Goal: Transaction & Acquisition: Purchase product/service

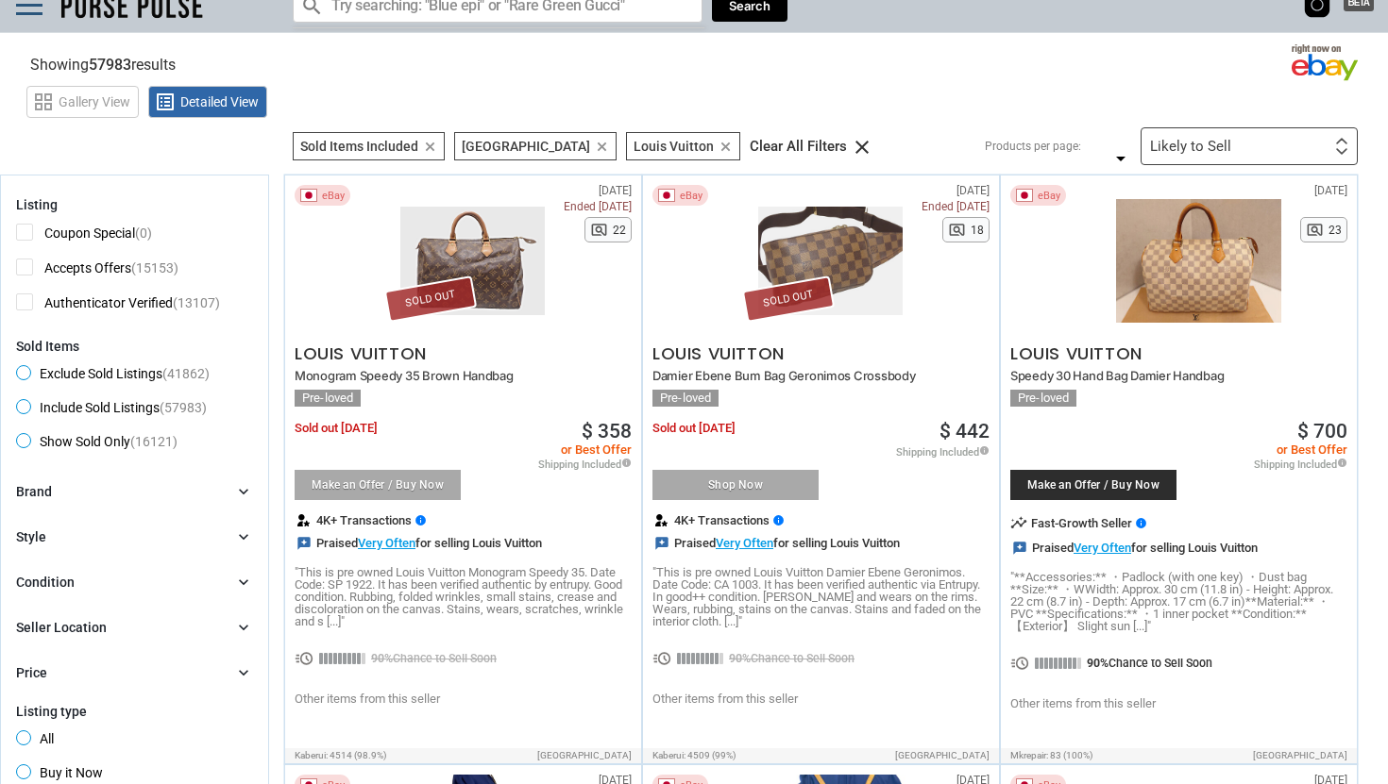
scroll to position [24, 0]
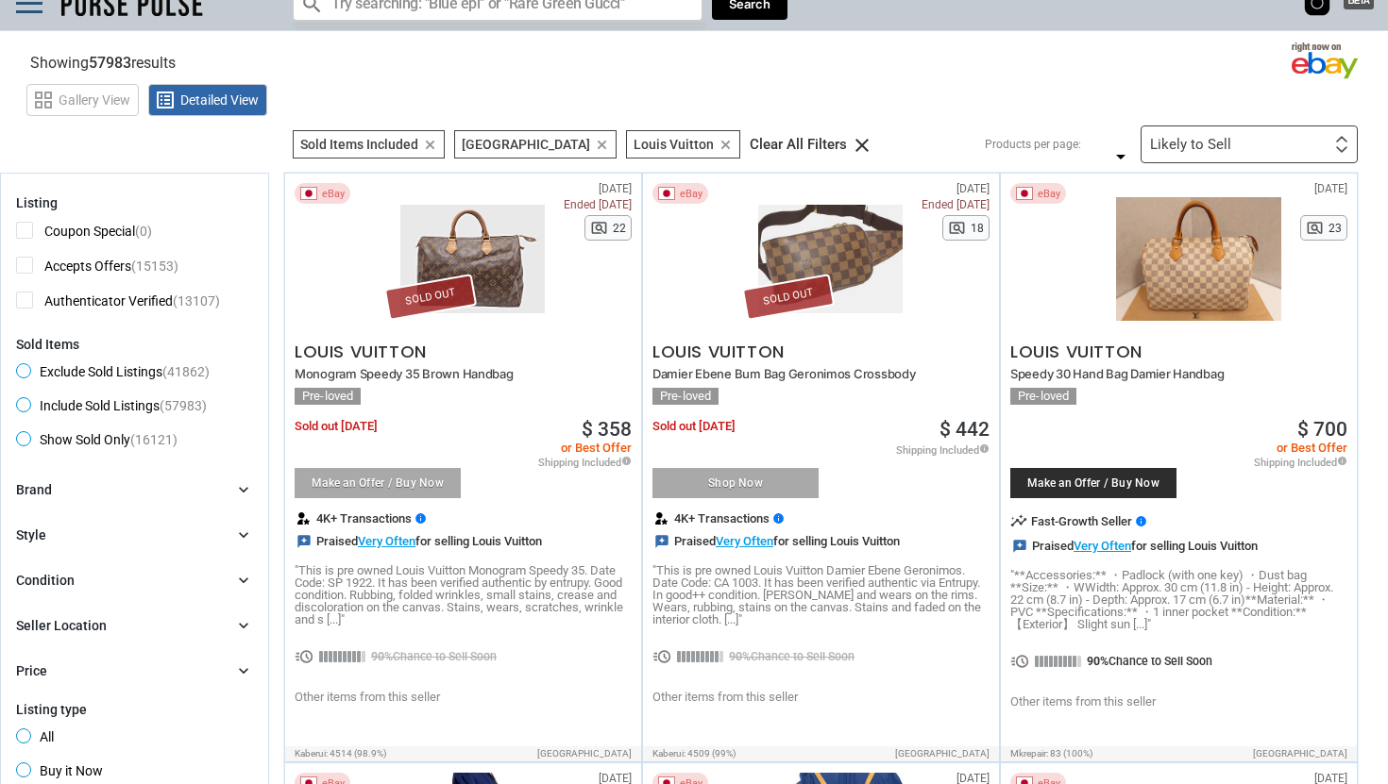
click at [426, 143] on icon "clear" at bounding box center [430, 145] width 14 height 14
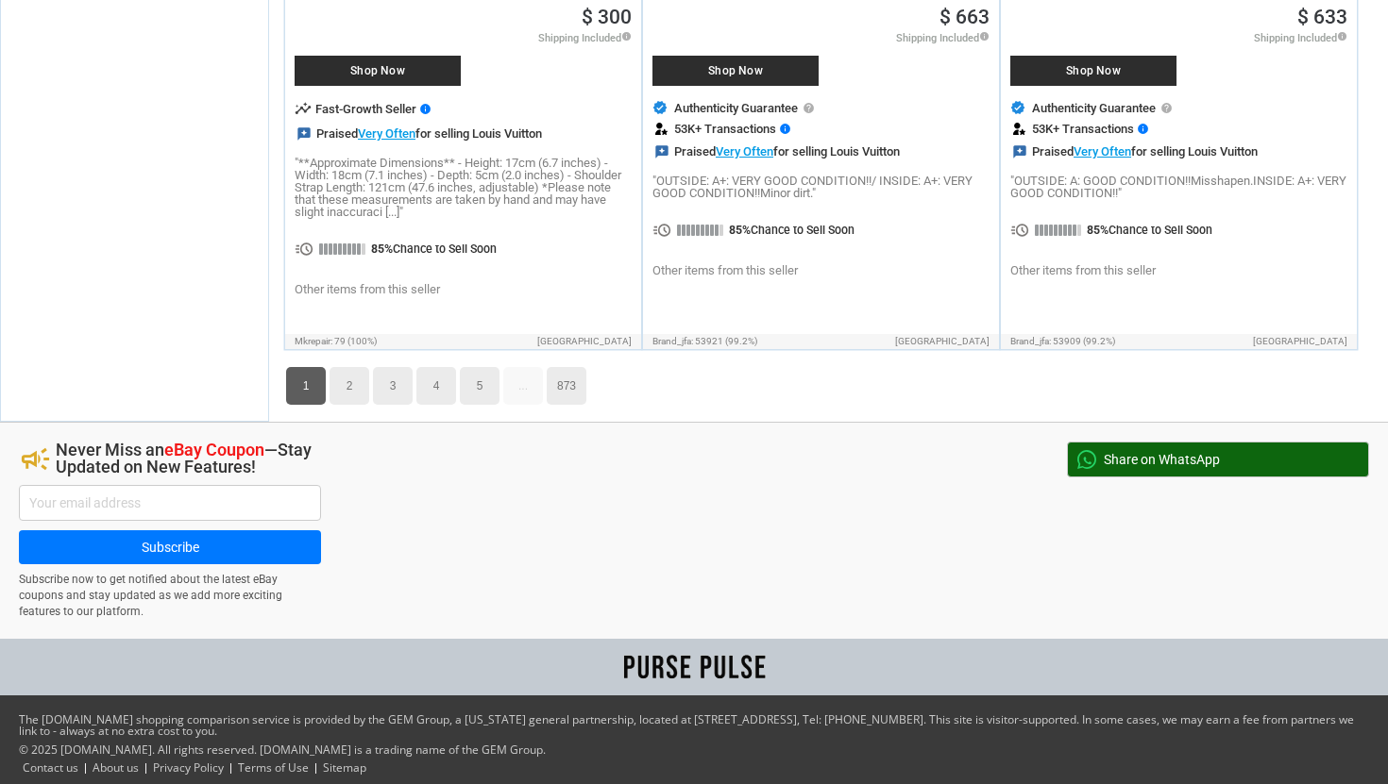
scroll to position [9159, 0]
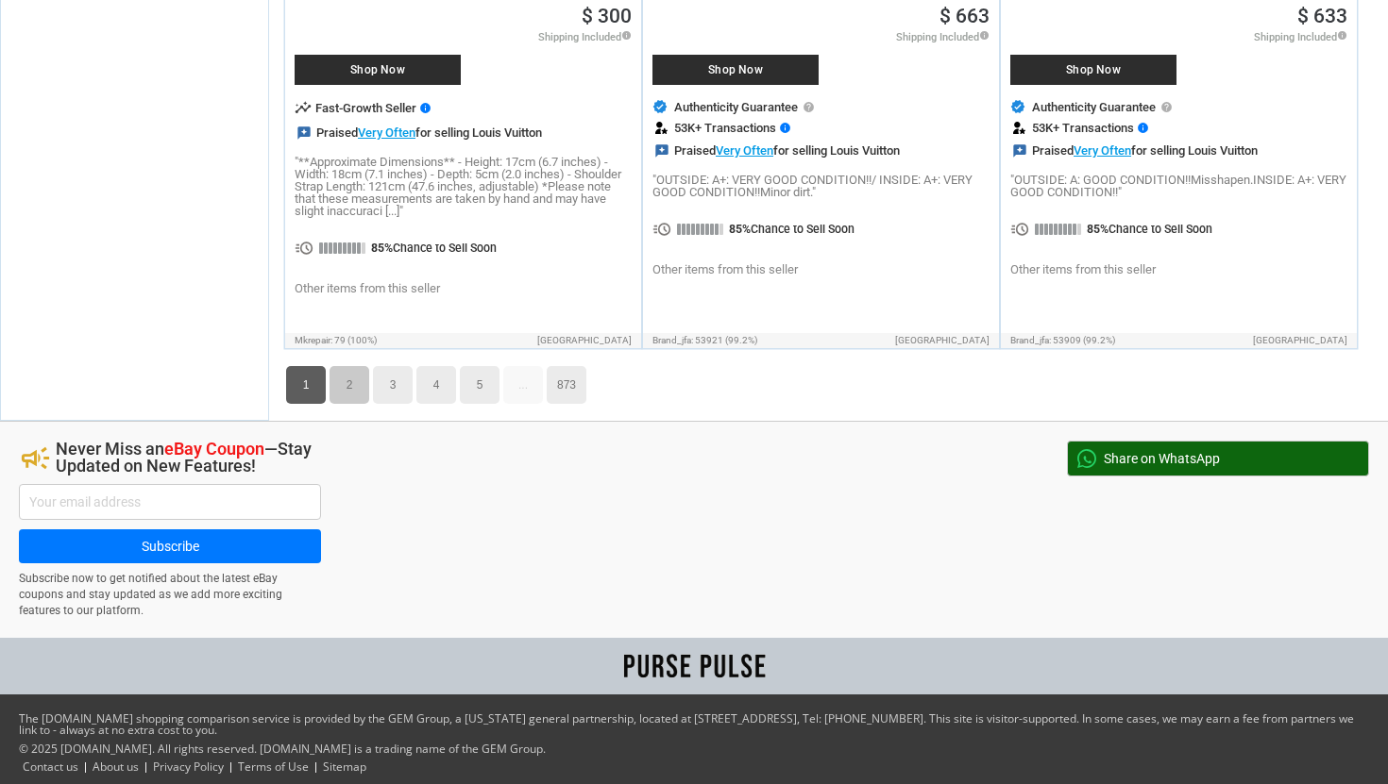
click at [339, 390] on link "2" at bounding box center [349, 385] width 40 height 38
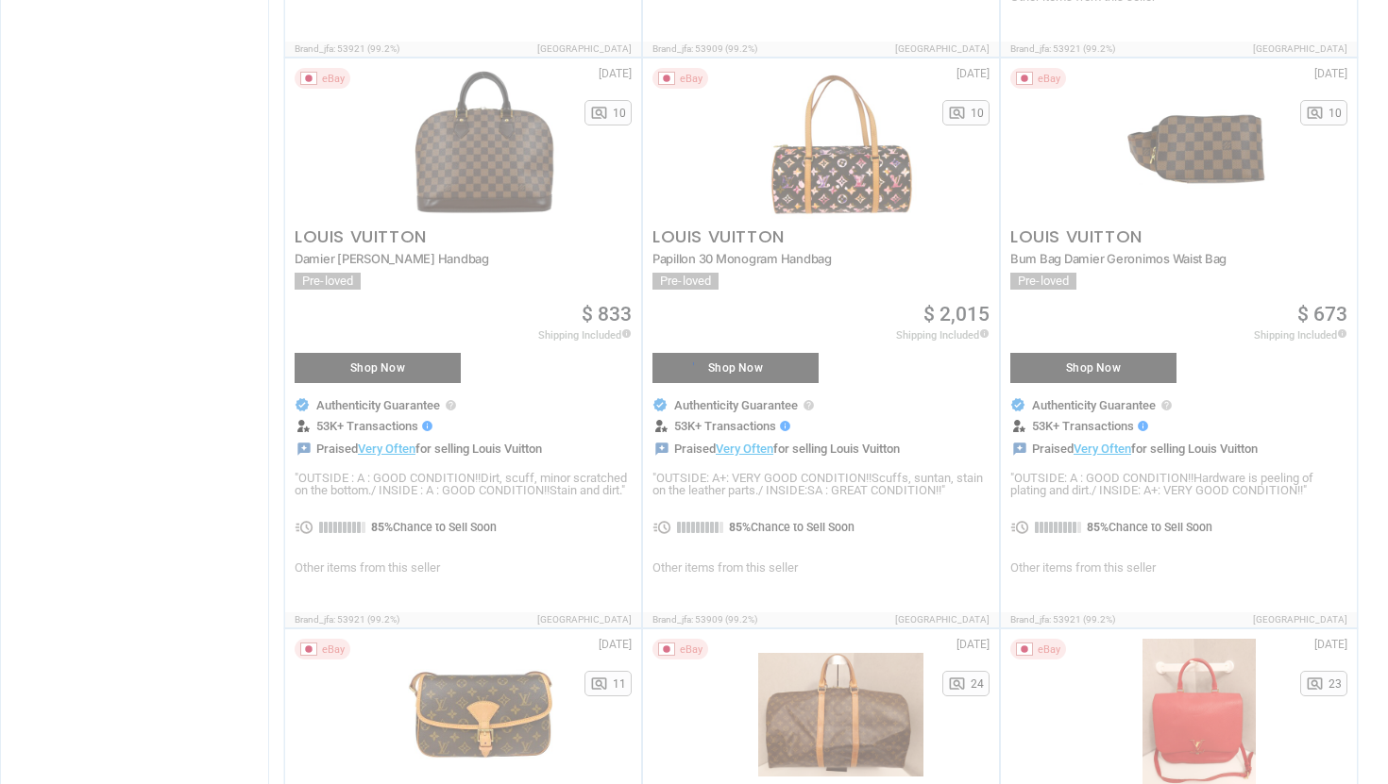
scroll to position [66, 0]
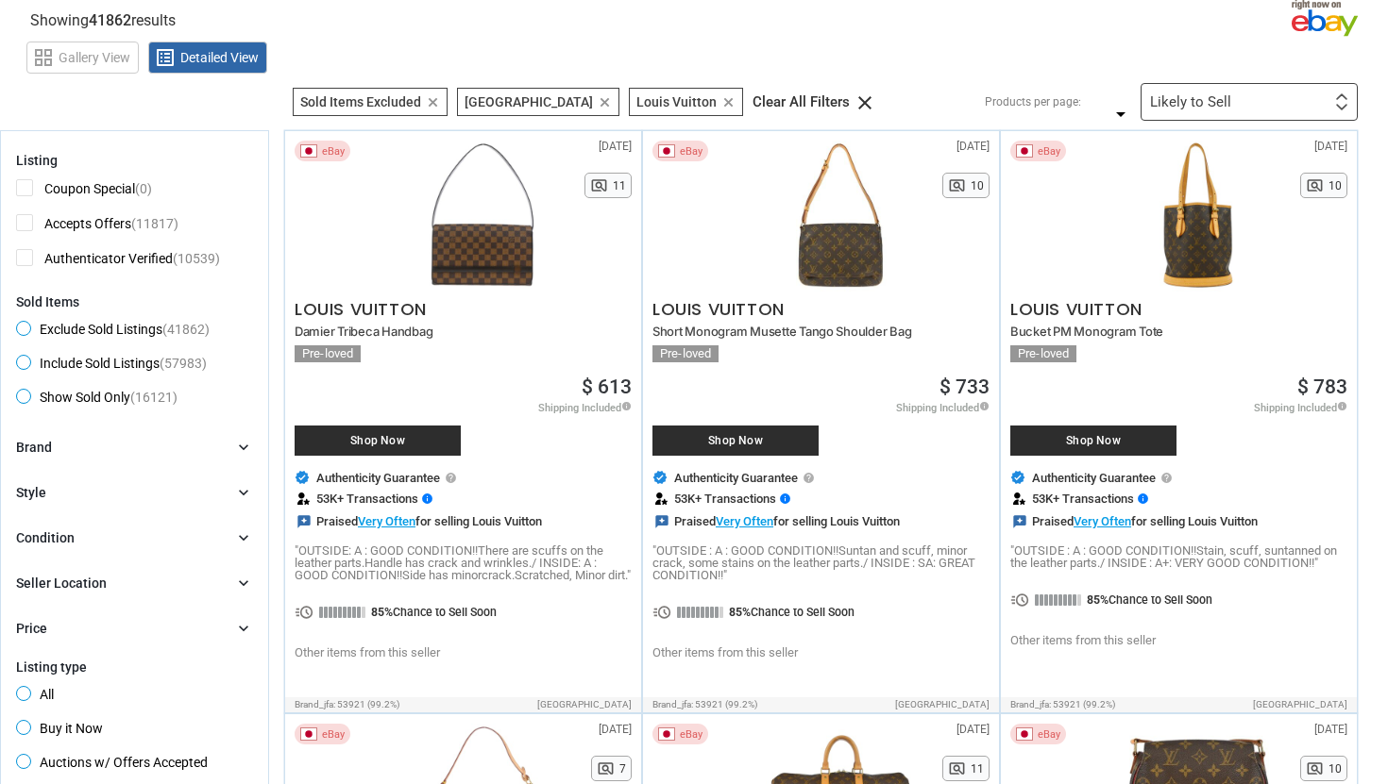
click at [1251, 108] on div "Likely to Sell Likely to Sell Coupon Discount Amount First or Last Chance to Bu…" at bounding box center [1248, 102] width 217 height 38
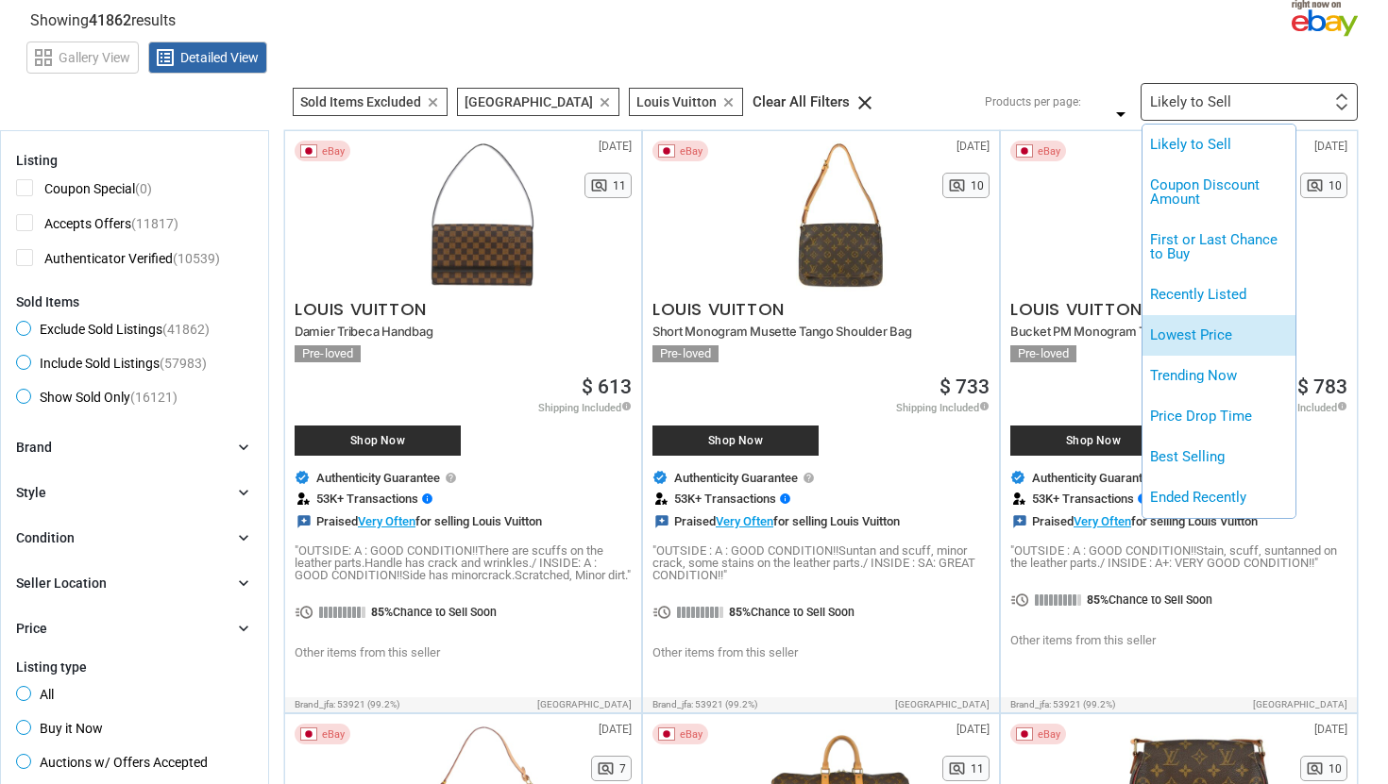
click at [1260, 335] on li "Lowest Price" at bounding box center [1218, 335] width 153 height 41
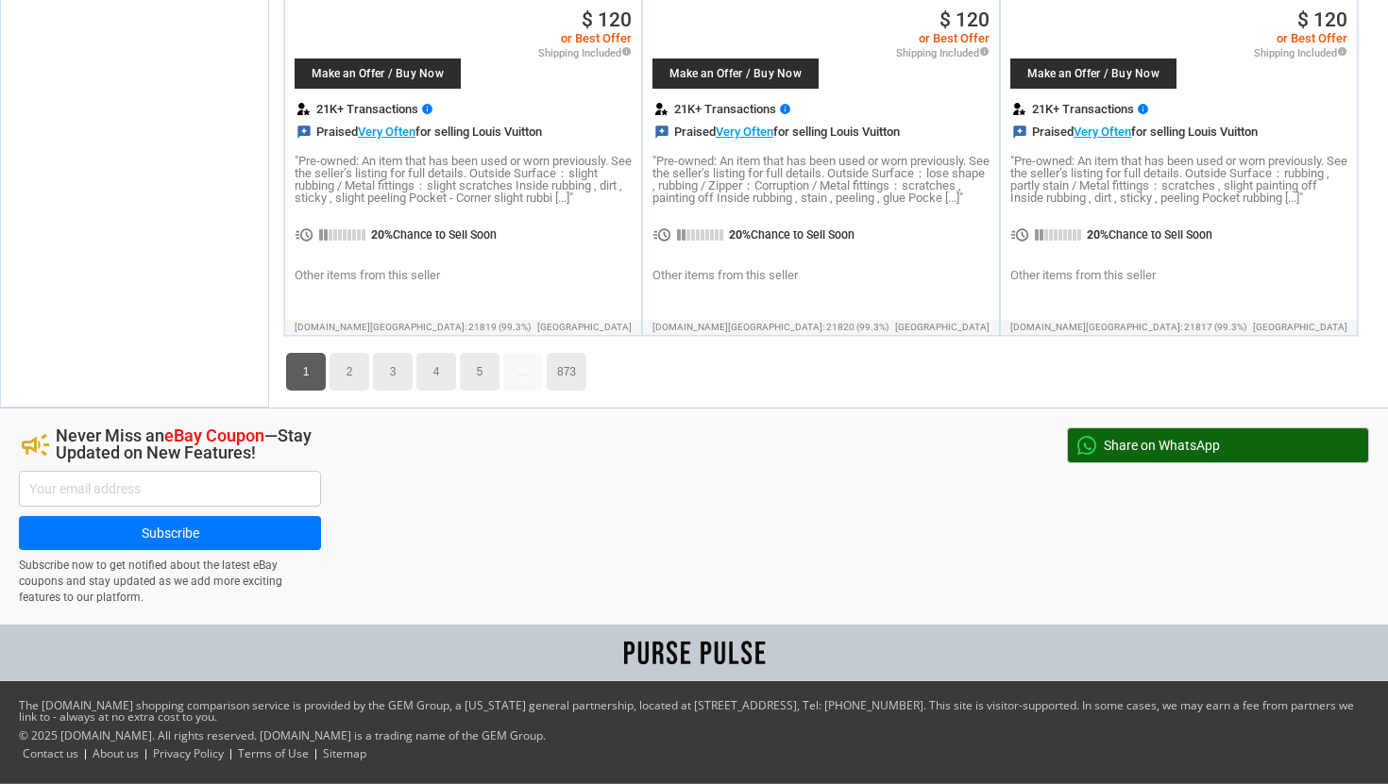
scroll to position [9208, 0]
click at [338, 381] on link "2" at bounding box center [349, 372] width 40 height 38
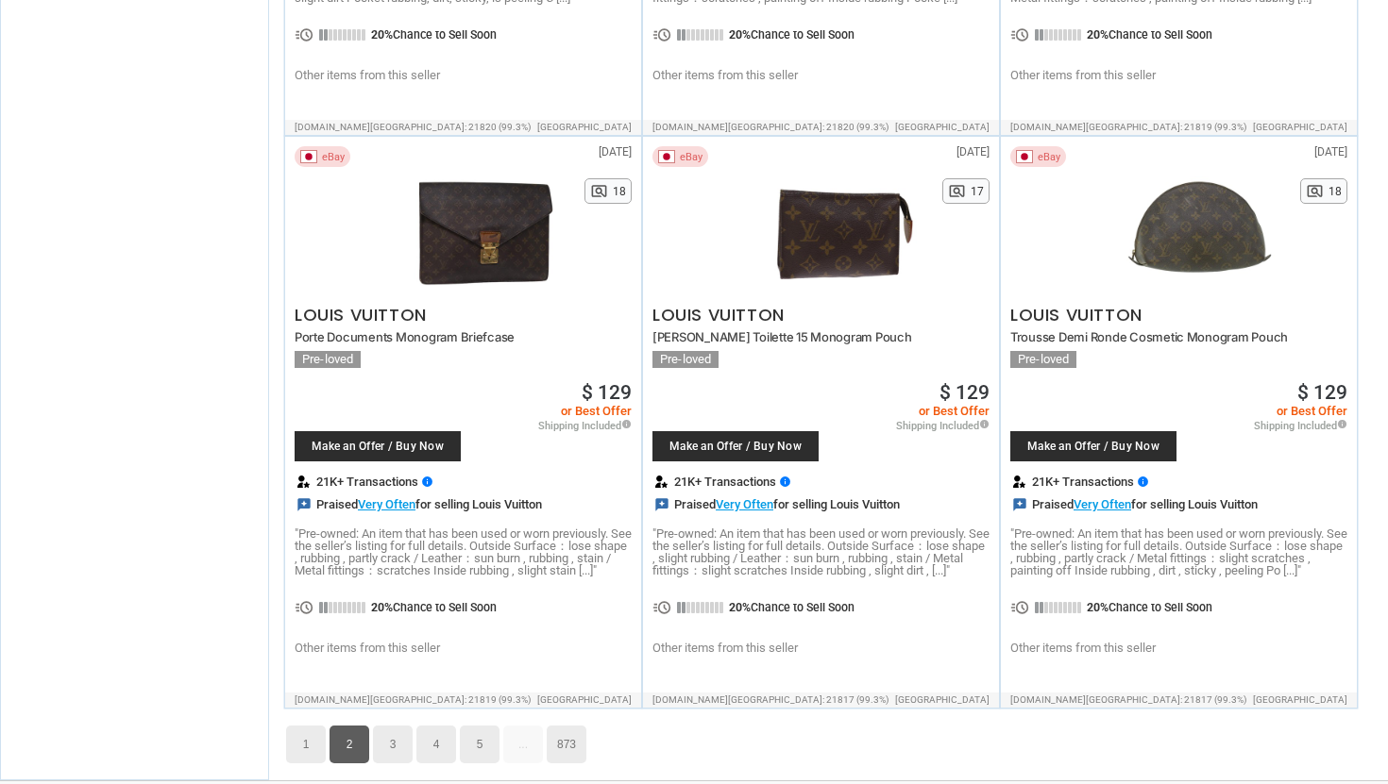
scroll to position [9196, 0]
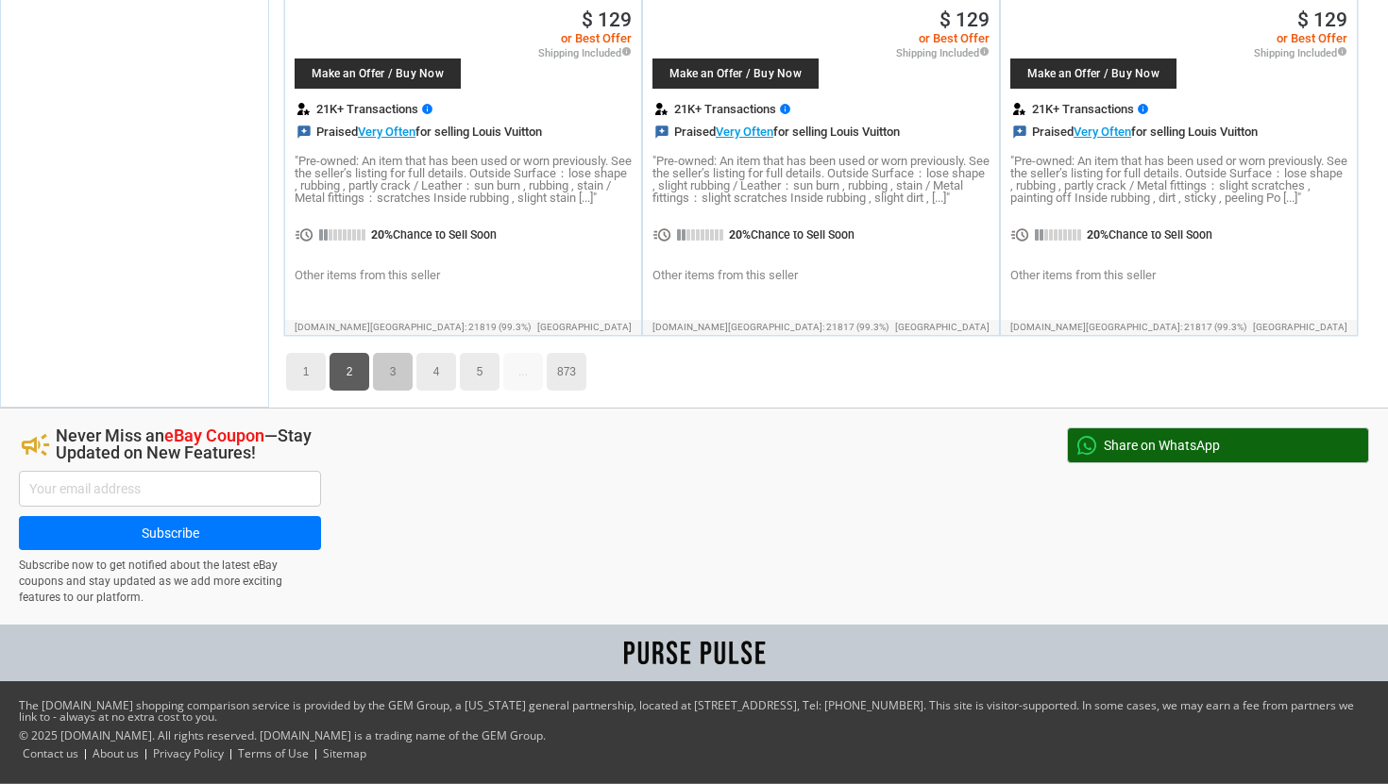
click at [393, 372] on link "3" at bounding box center [393, 372] width 40 height 38
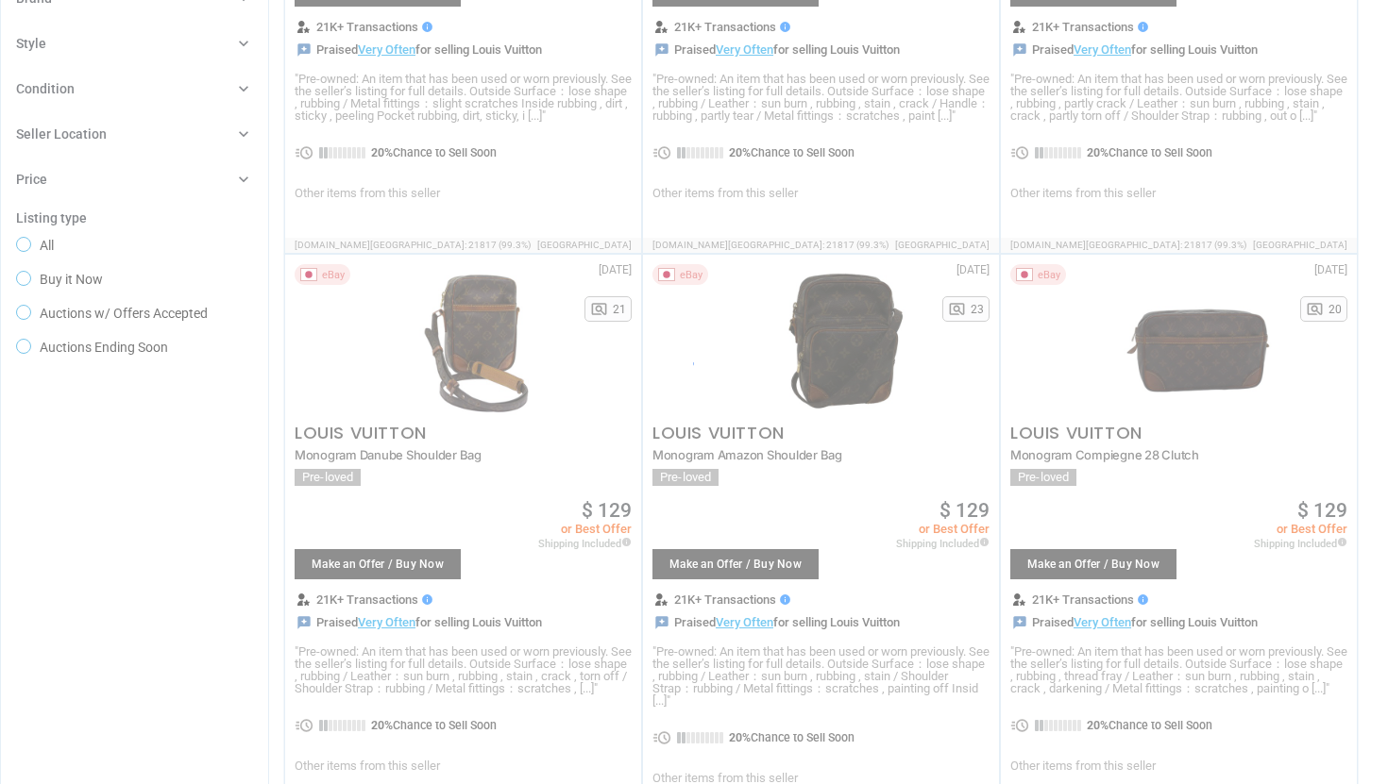
scroll to position [66, 0]
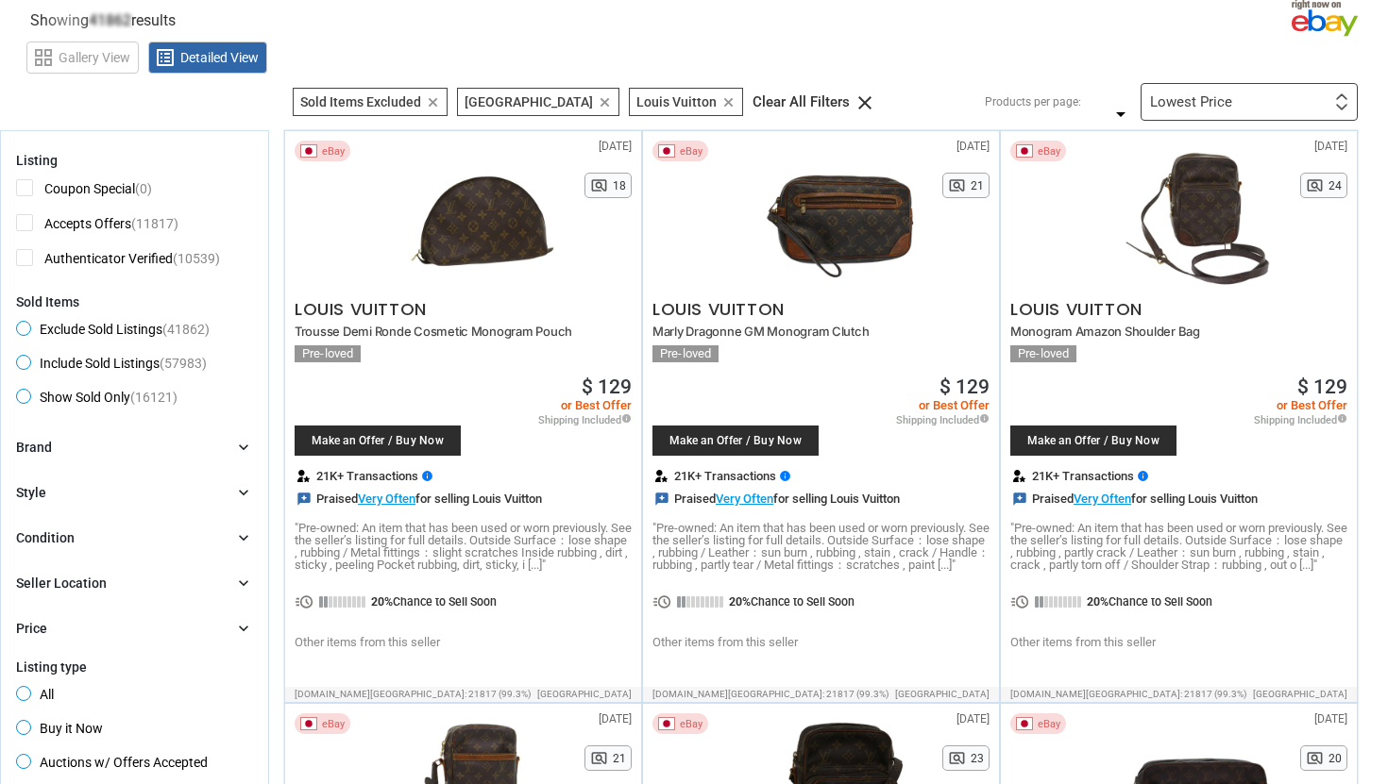
click at [1179, 102] on div "Lowest Price" at bounding box center [1191, 102] width 82 height 14
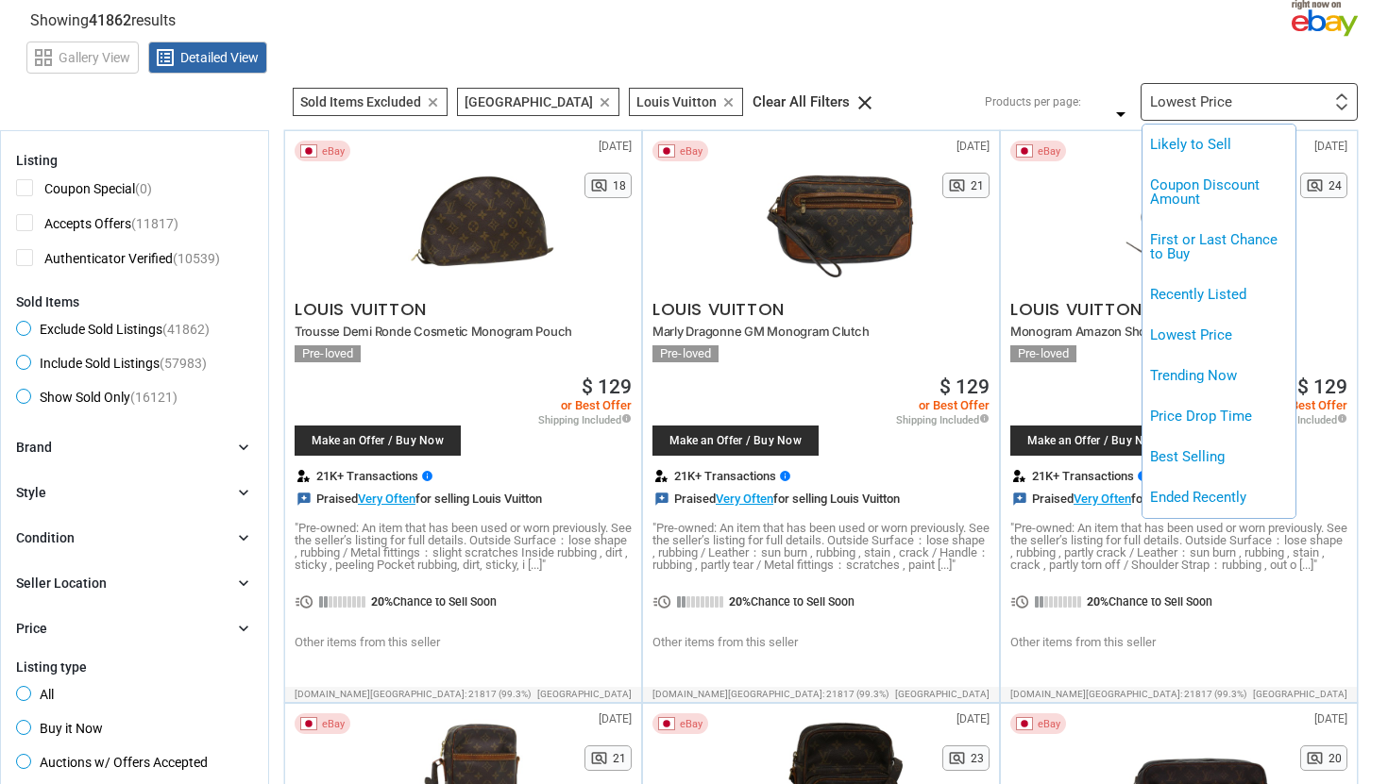
drag, startPoint x: 1183, startPoint y: 141, endPoint x: 1183, endPoint y: 184, distance: 43.4
click at [1183, 141] on li "Likely to Sell" at bounding box center [1218, 145] width 153 height 41
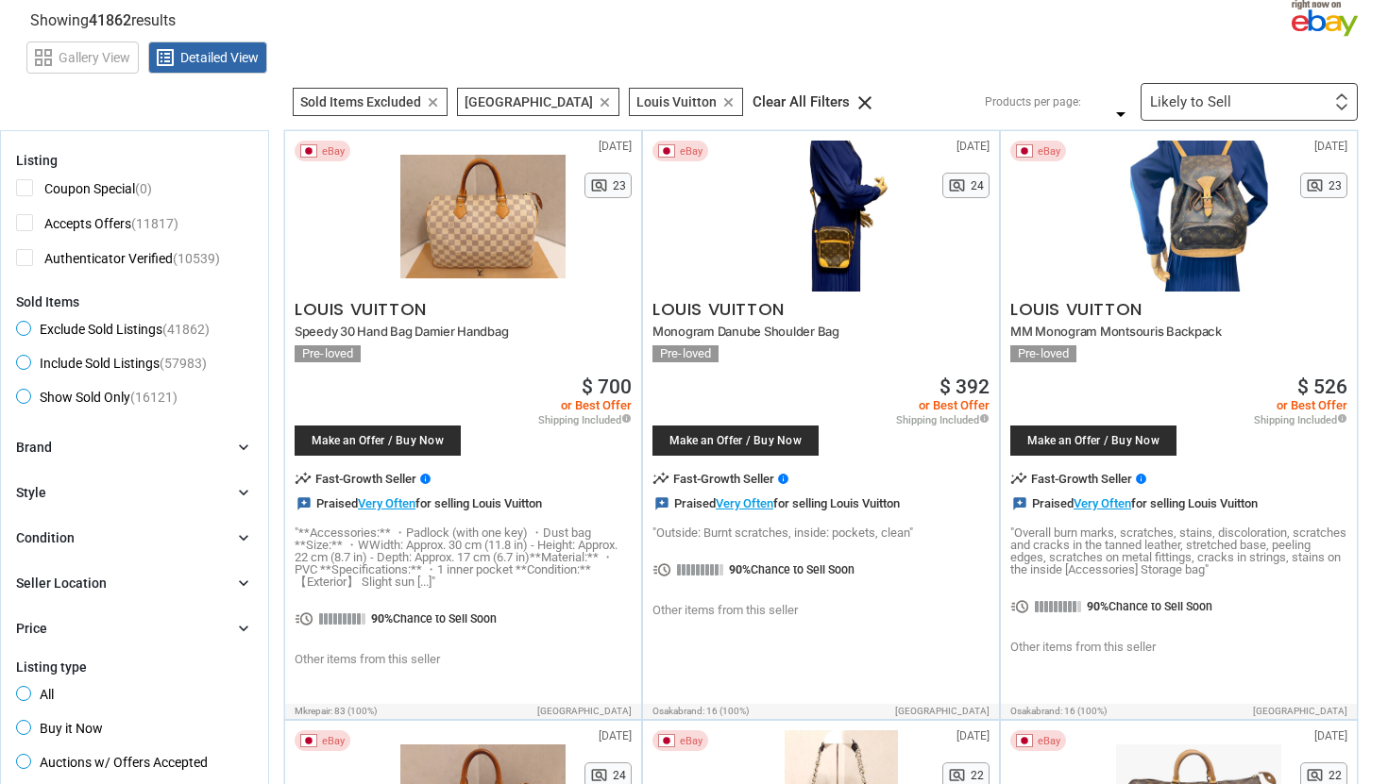
click at [1172, 104] on div "Likely to Sell" at bounding box center [1190, 102] width 81 height 14
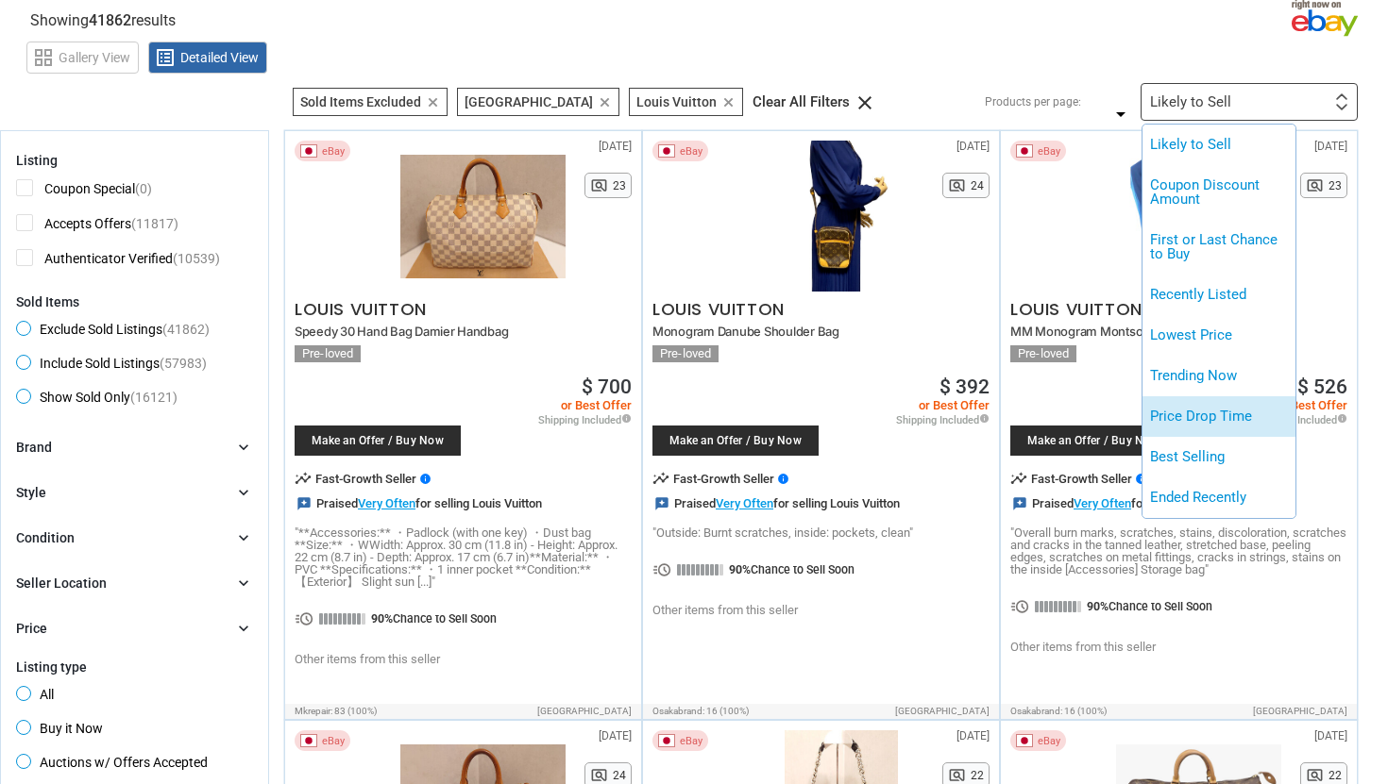
click at [1193, 405] on li "Price Drop Time" at bounding box center [1218, 416] width 153 height 41
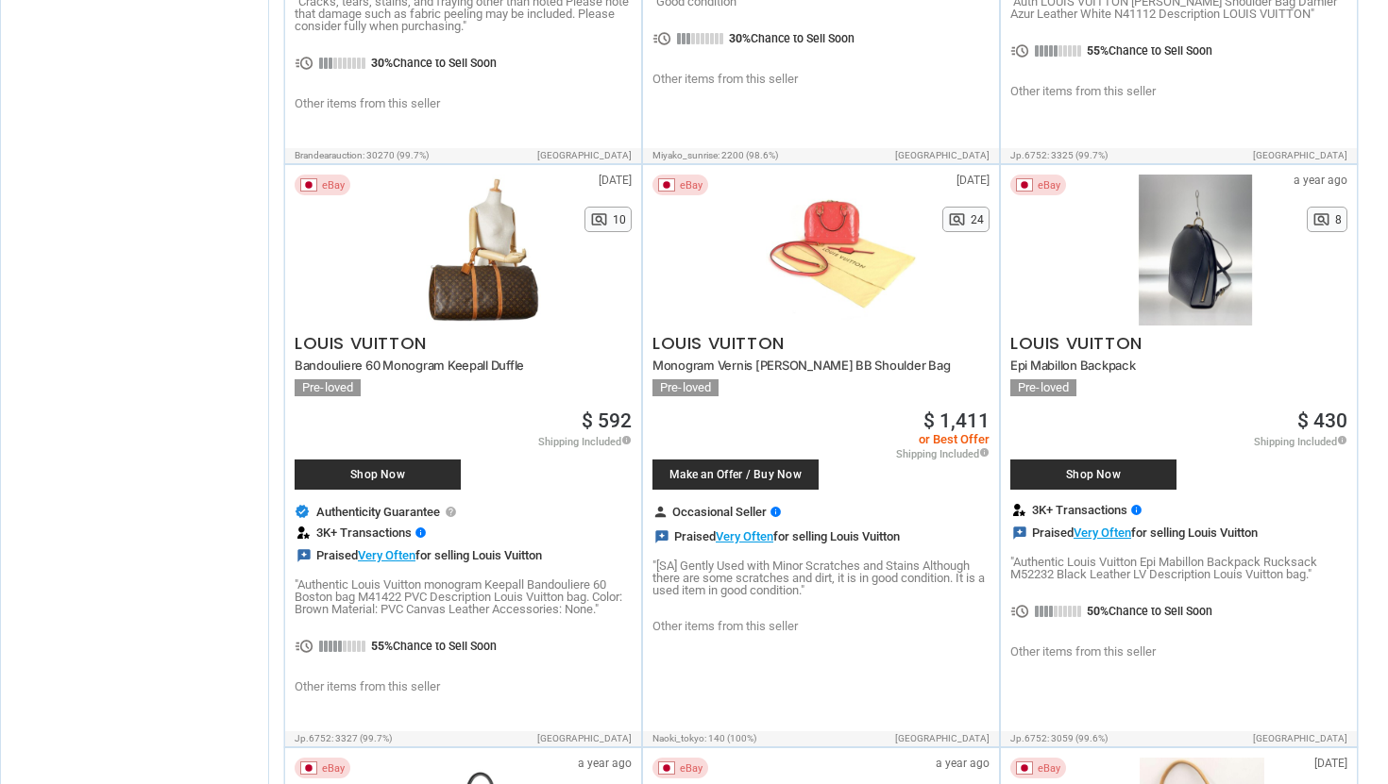
scroll to position [5876, 0]
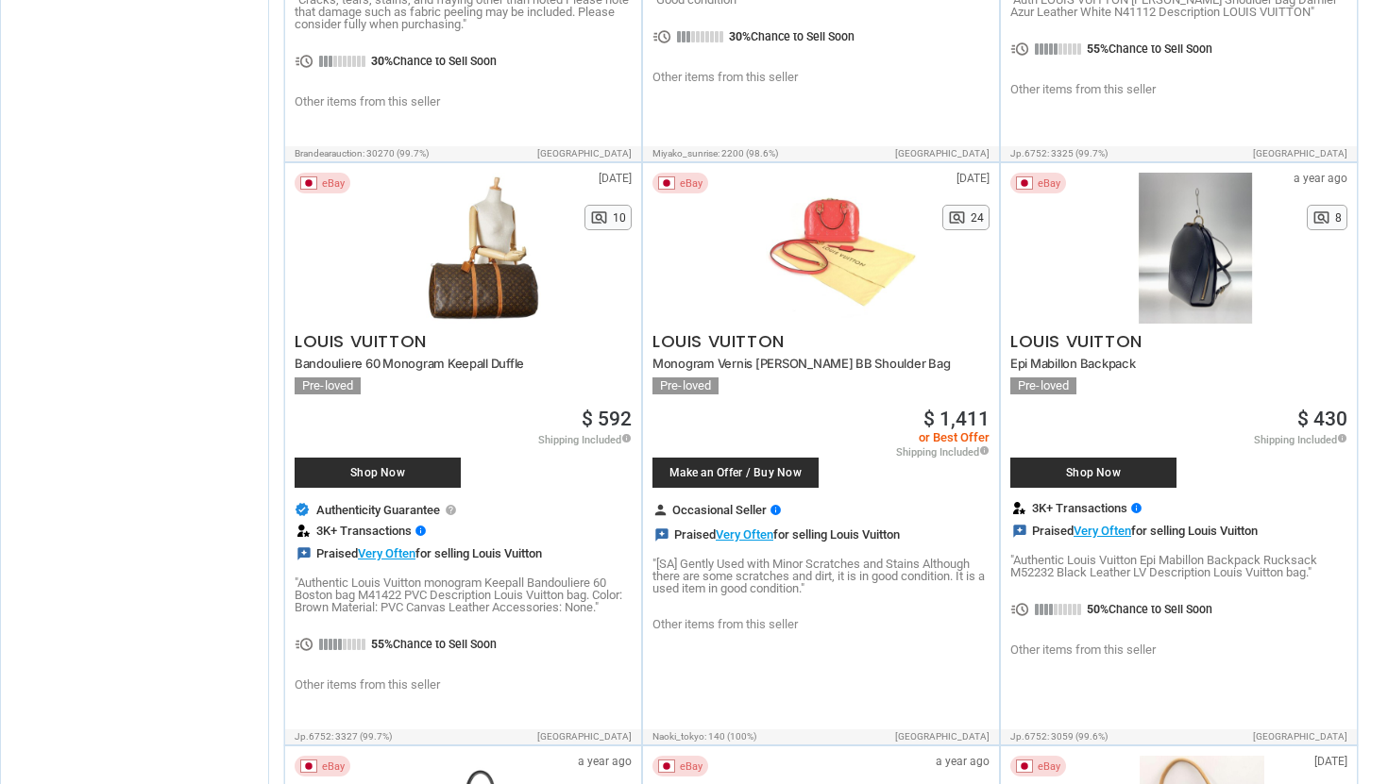
click at [1161, 273] on div at bounding box center [1195, 248] width 159 height 151
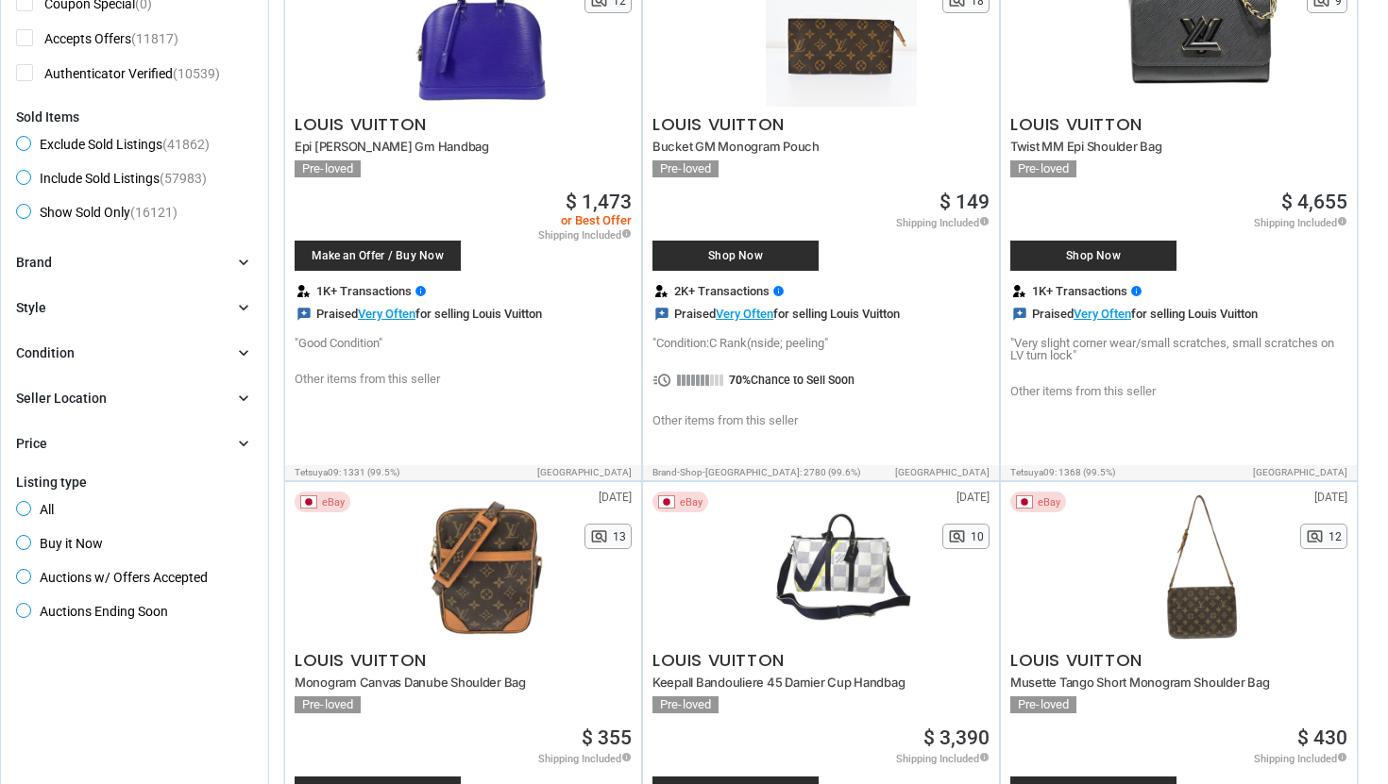
scroll to position [0, 0]
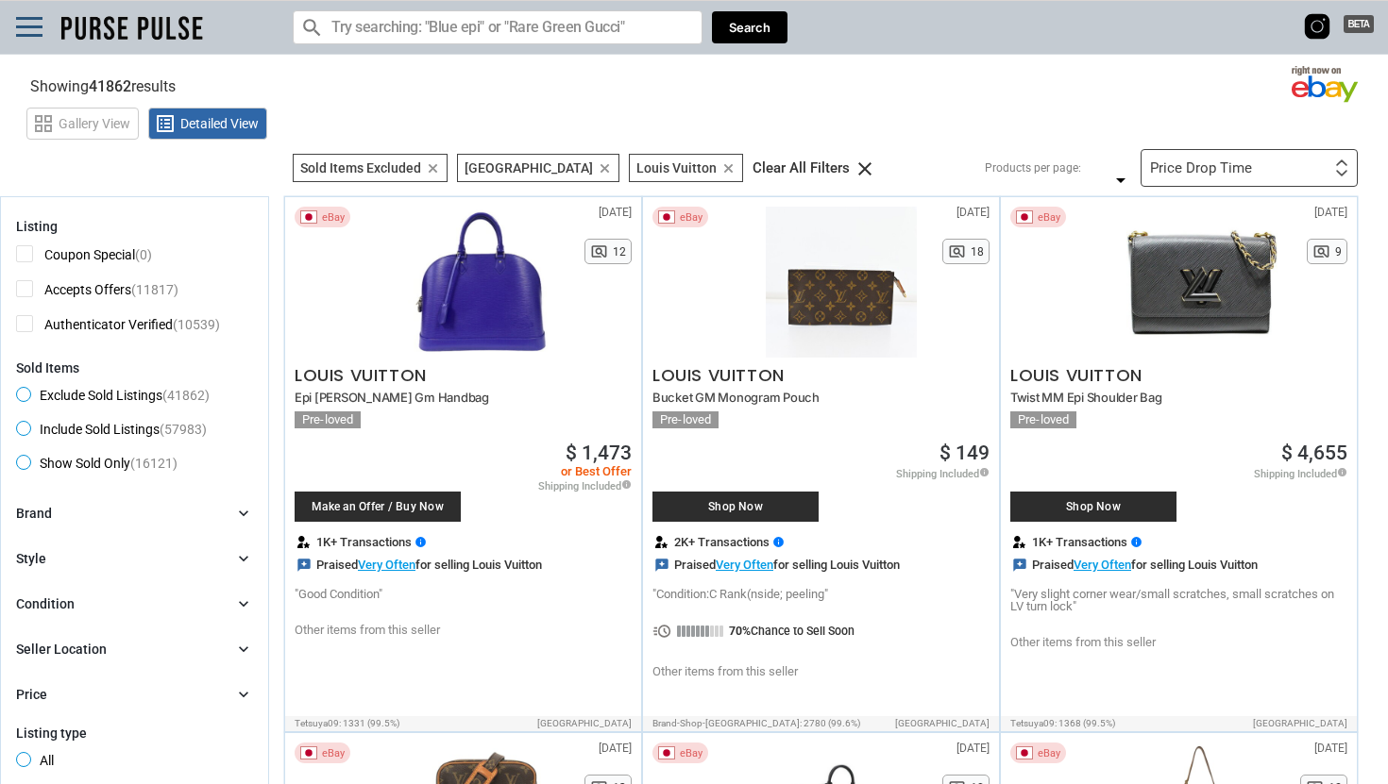
click at [435, 170] on icon "clear" at bounding box center [433, 168] width 14 height 14
click at [435, 170] on icon "clear" at bounding box center [430, 168] width 14 height 14
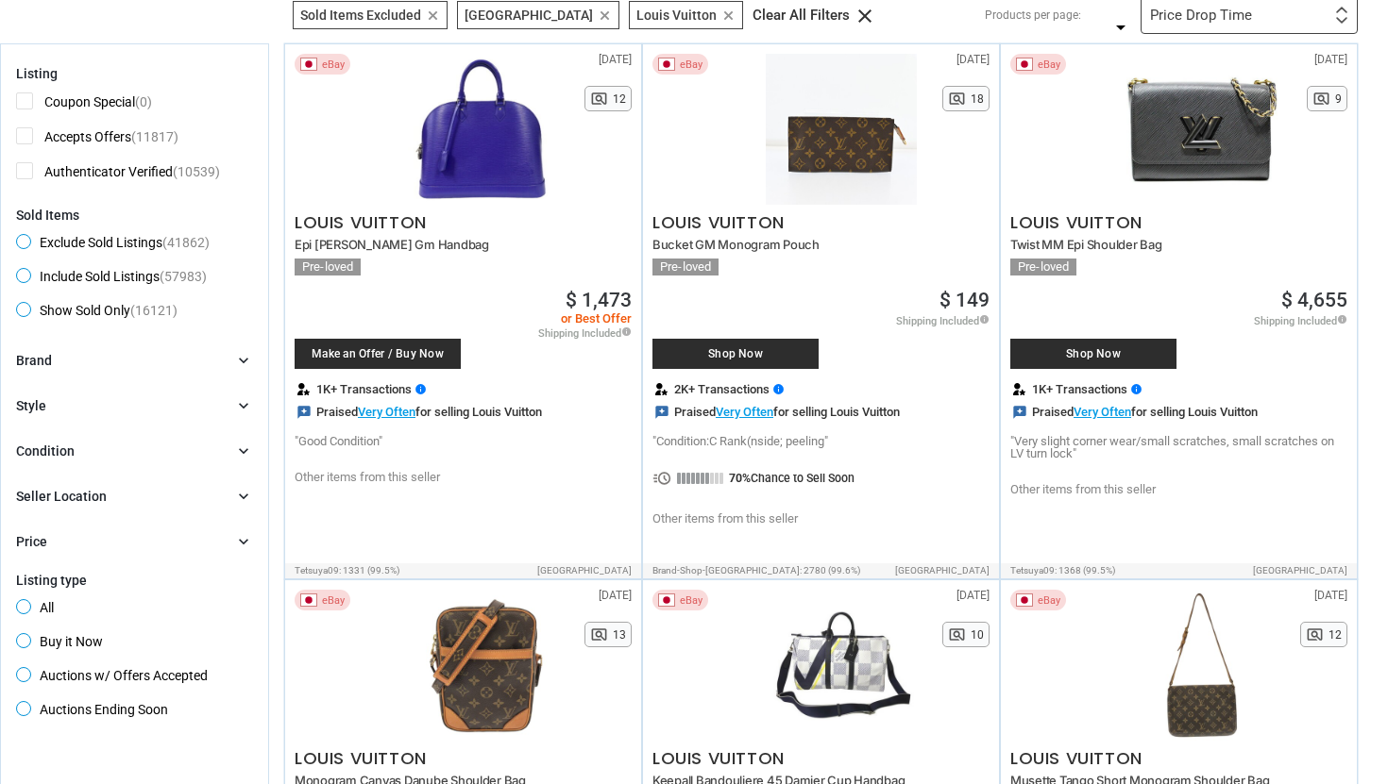
scroll to position [156, 0]
